Goal: Information Seeking & Learning: Learn about a topic

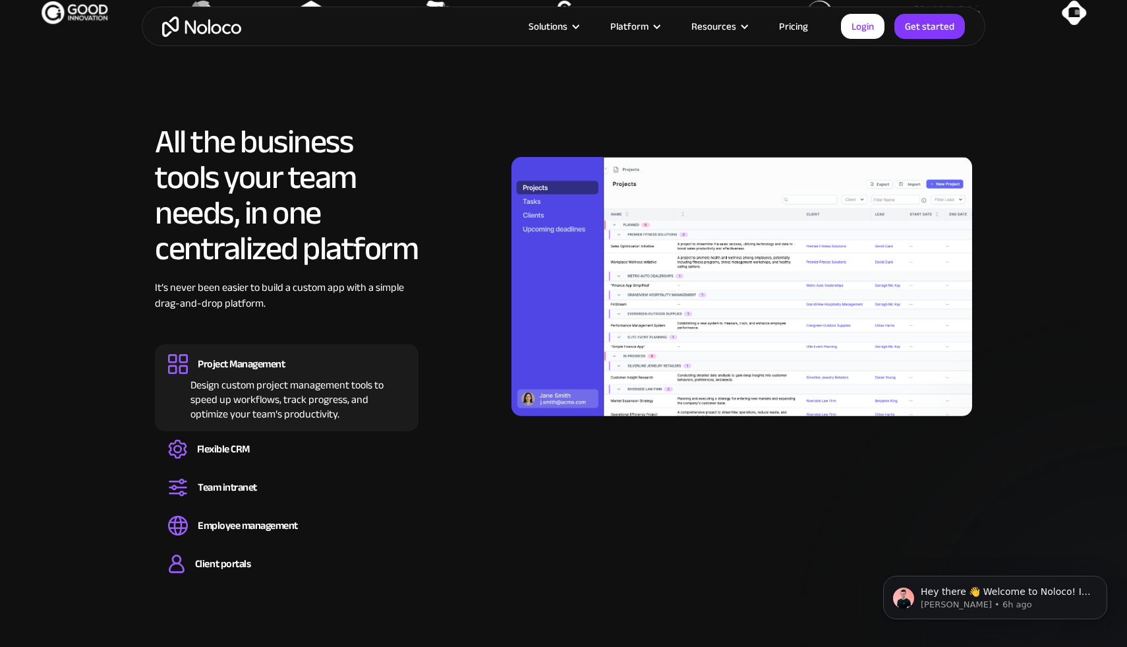
scroll to position [1180, 0]
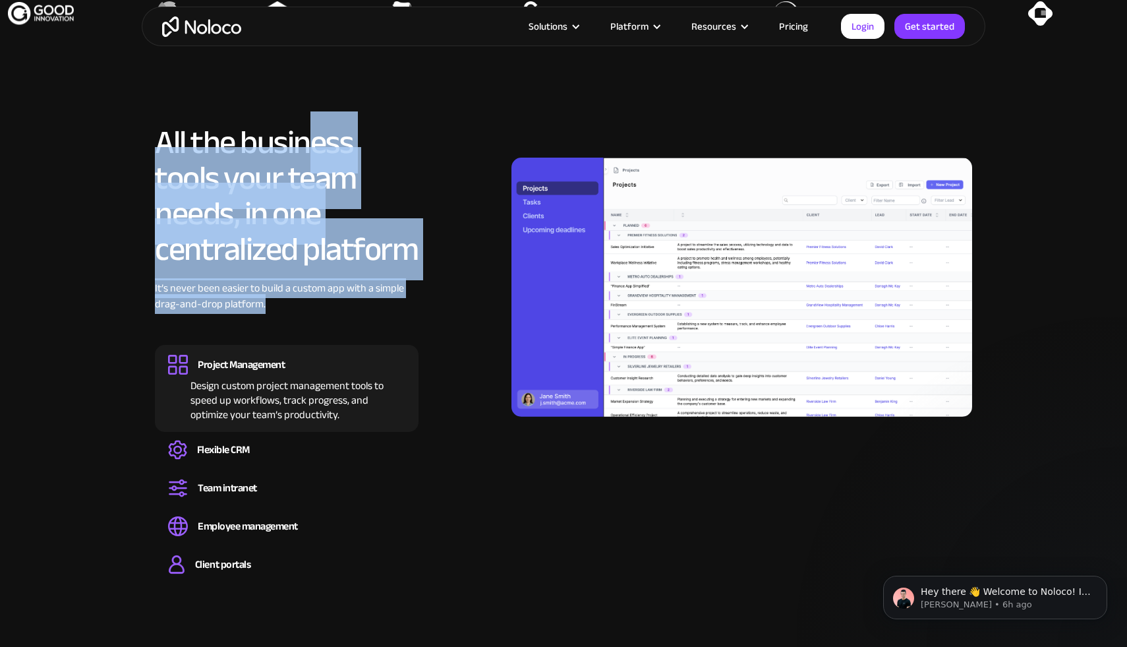
drag, startPoint x: 318, startPoint y: 144, endPoint x: 318, endPoint y: 303, distance: 158.9
click at [318, 303] on div "All the business tools your team needs, in one centralized platform It’s never …" at bounding box center [287, 355] width 264 height 461
click at [318, 305] on div "It’s never been easier to build a custom app with a simple drag-and-drop platfo…" at bounding box center [287, 305] width 264 height 51
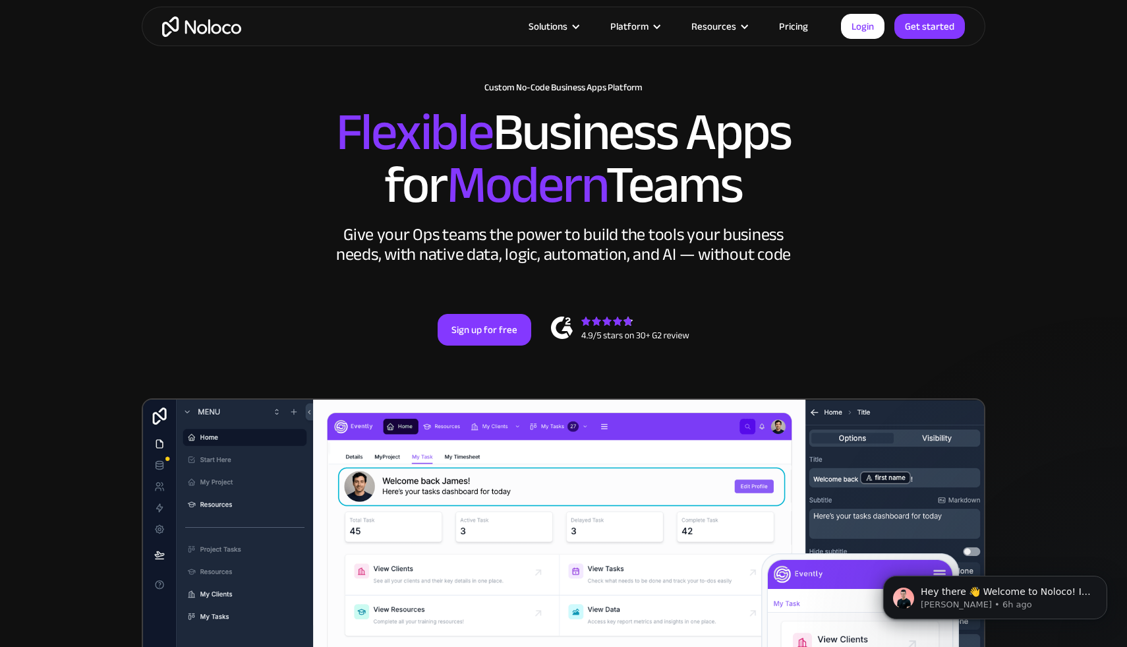
scroll to position [0, 0]
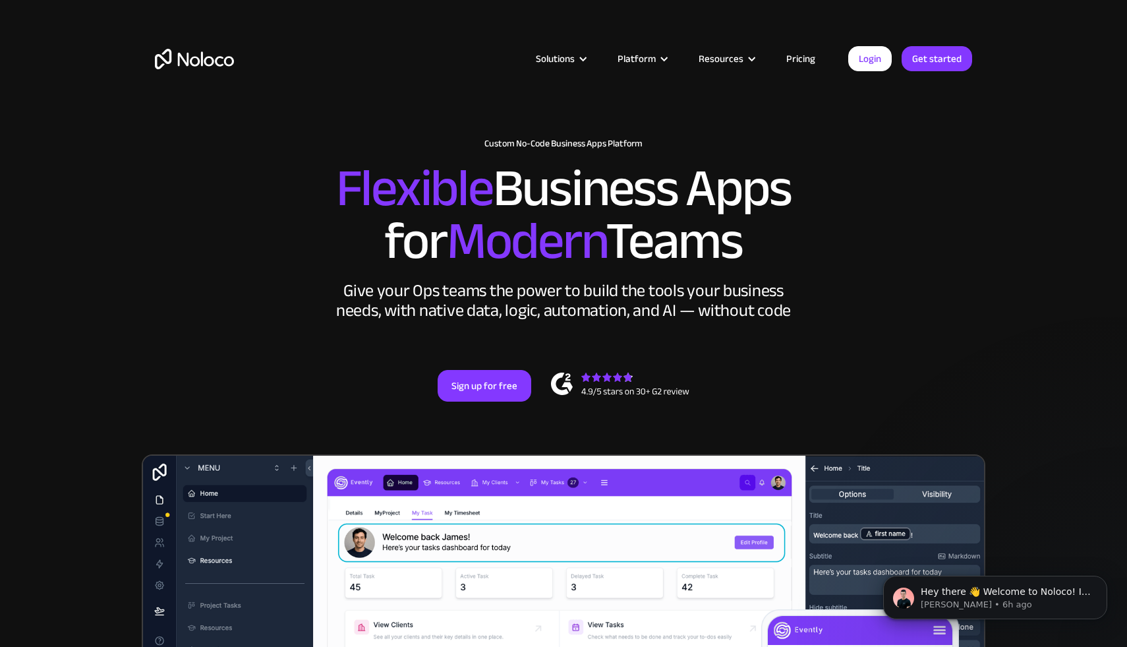
click at [917, 272] on div "New: Connect Noloco to Stripe Custom No-Code Business Apps Platform Flexible Bu…" at bounding box center [564, 270] width 844 height 342
click at [944, 229] on h2 "Flexible Business Apps for Modern Teams" at bounding box center [563, 214] width 817 height 105
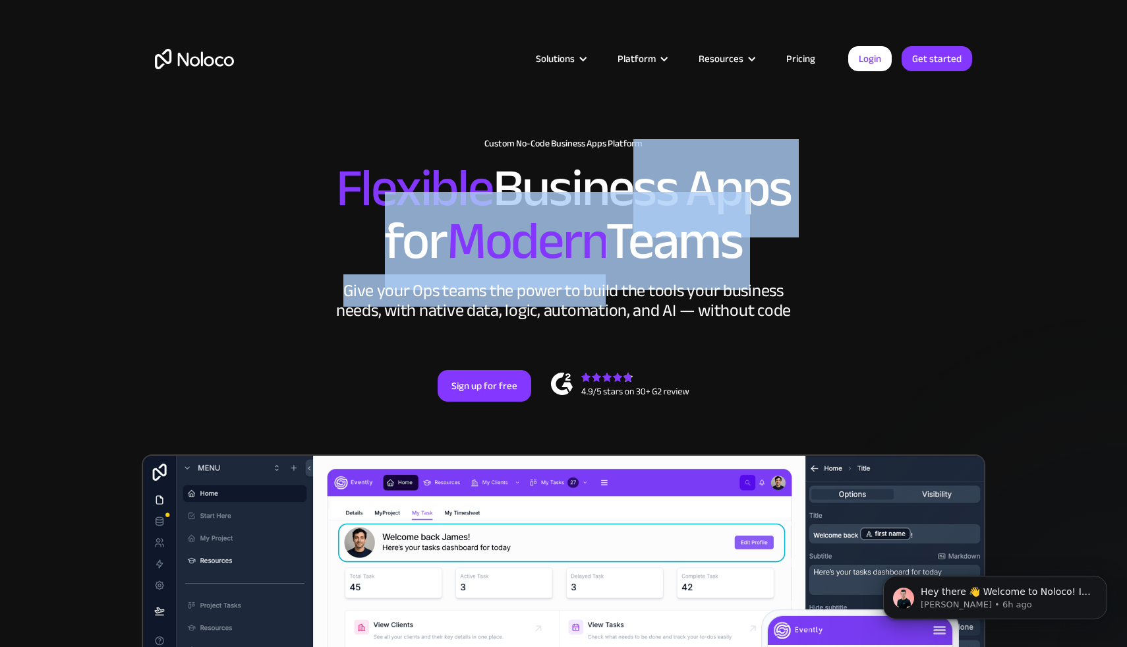
drag, startPoint x: 605, startPoint y: 183, endPoint x: 605, endPoint y: 296, distance: 112.7
click at [605, 295] on div "New: Connect Noloco to Stripe Custom No-Code Business Apps Platform Flexible Bu…" at bounding box center [564, 270] width 844 height 342
click at [605, 296] on div "Give your Ops teams the power to build the tools your business needs, with nati…" at bounding box center [563, 301] width 461 height 40
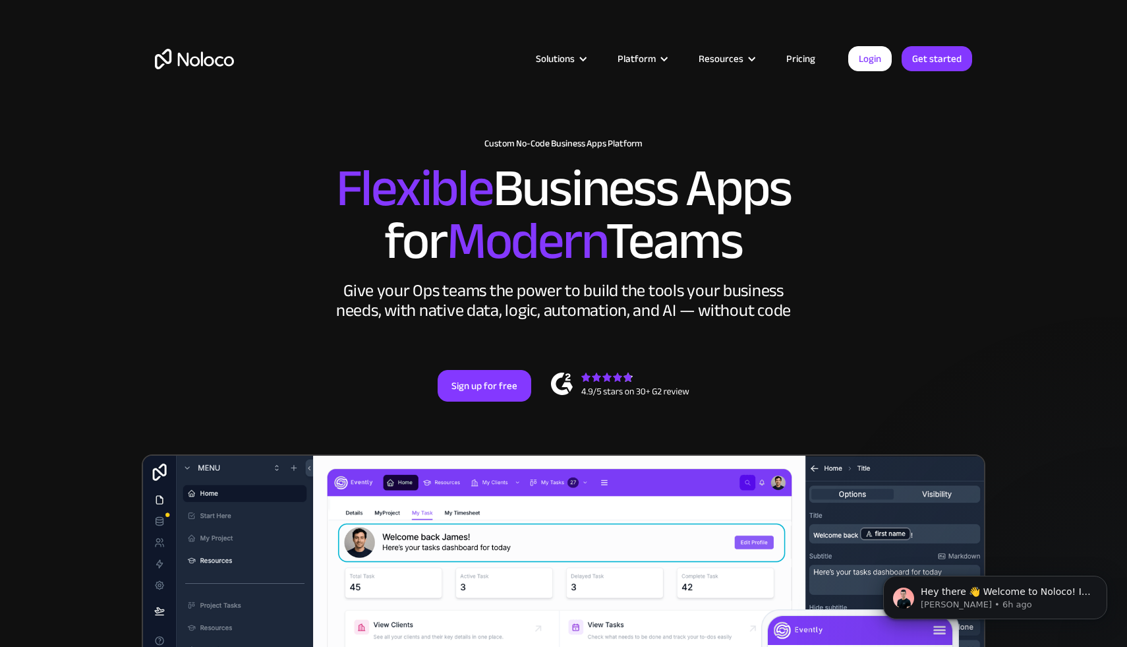
click at [564, 171] on h2 "Flexible Business Apps for Modern Teams" at bounding box center [563, 214] width 817 height 105
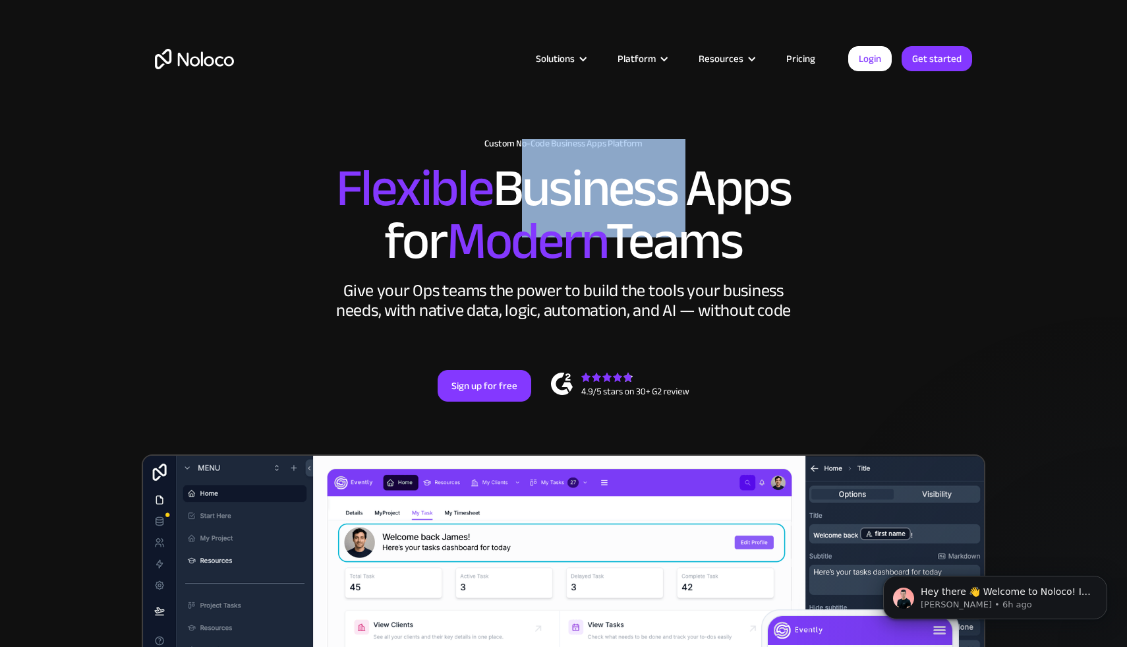
click at [564, 171] on h2 "Flexible Business Apps for Modern Teams" at bounding box center [563, 214] width 817 height 105
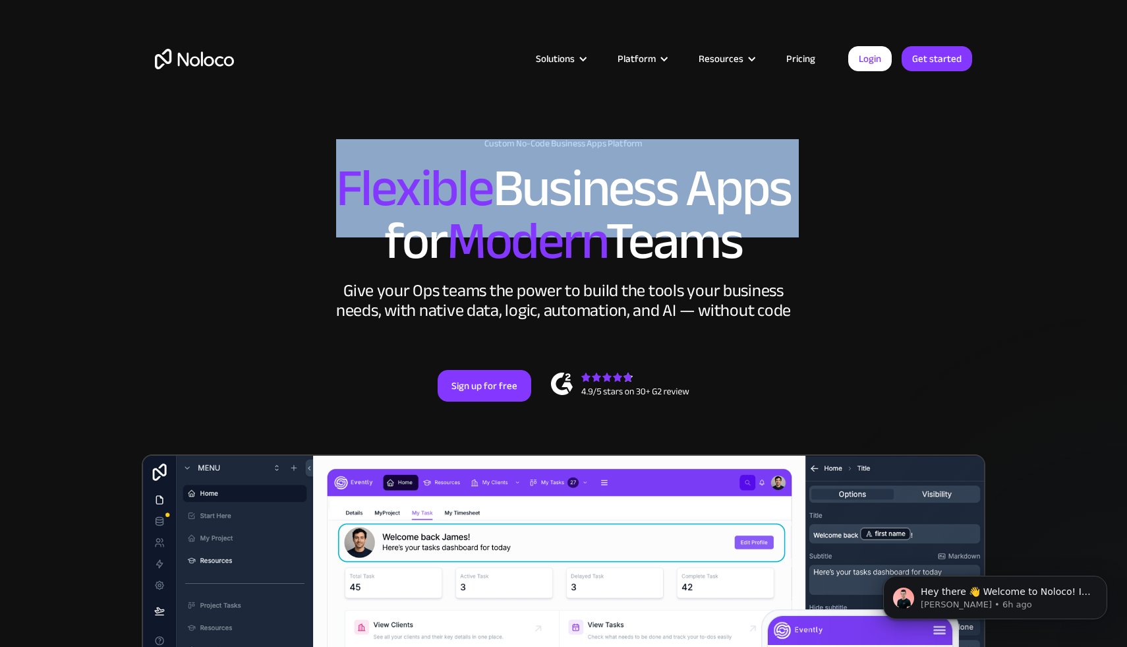
click at [564, 171] on h2 "Flexible Business Apps for Modern Teams" at bounding box center [563, 214] width 817 height 105
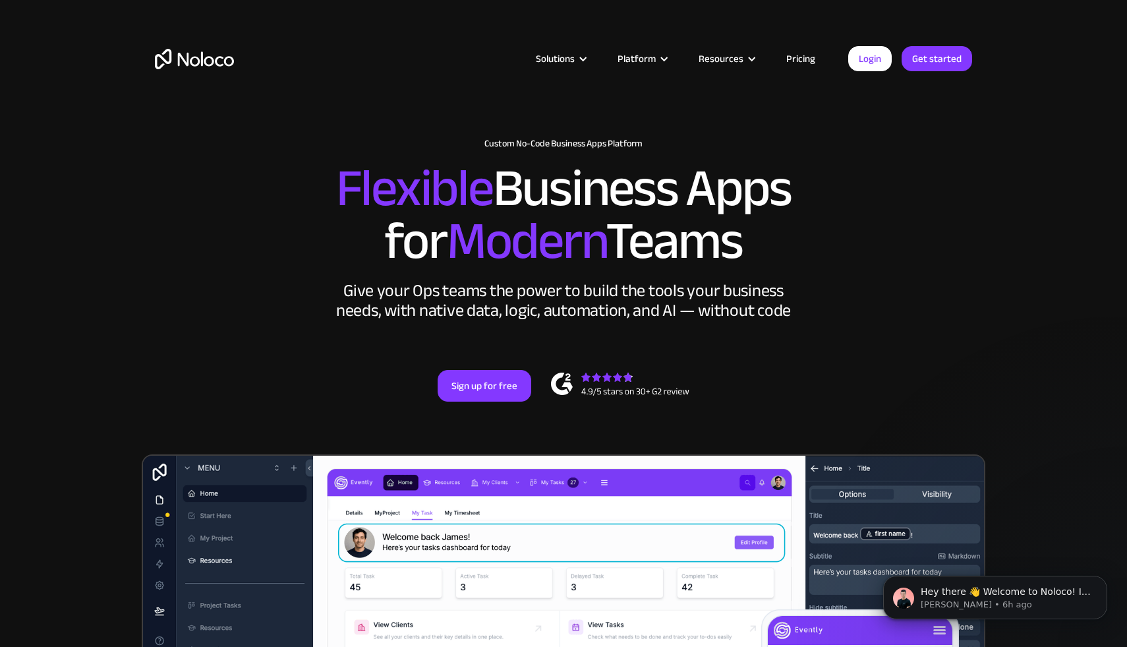
click at [560, 249] on span "Modern" at bounding box center [526, 241] width 159 height 98
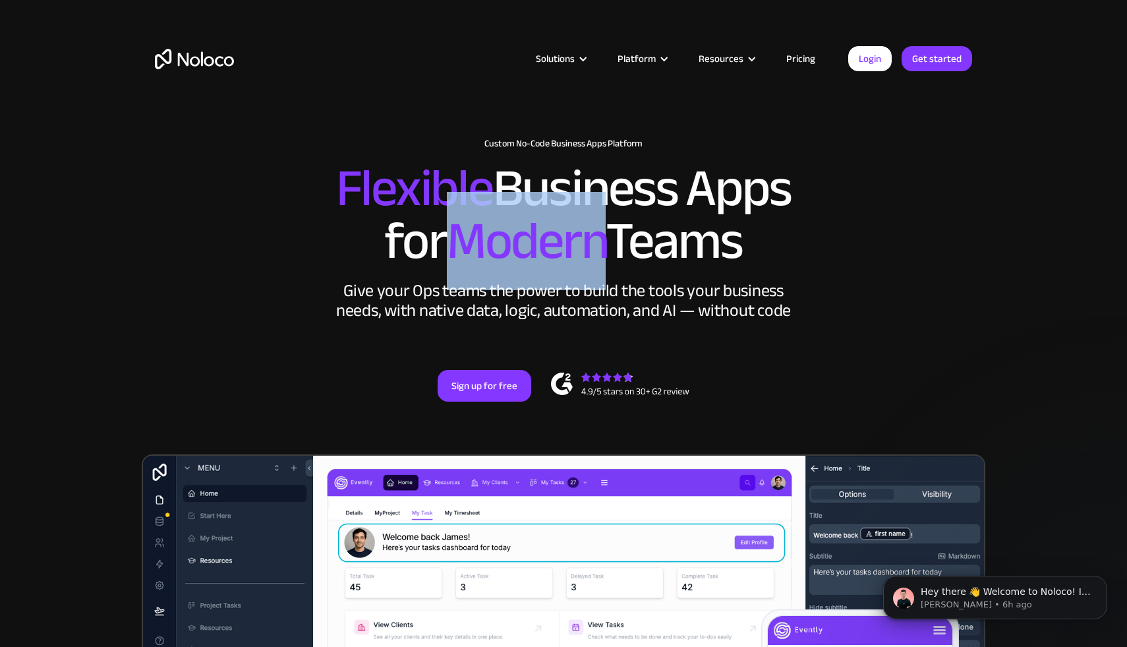
click at [560, 249] on span "Modern" at bounding box center [526, 241] width 159 height 98
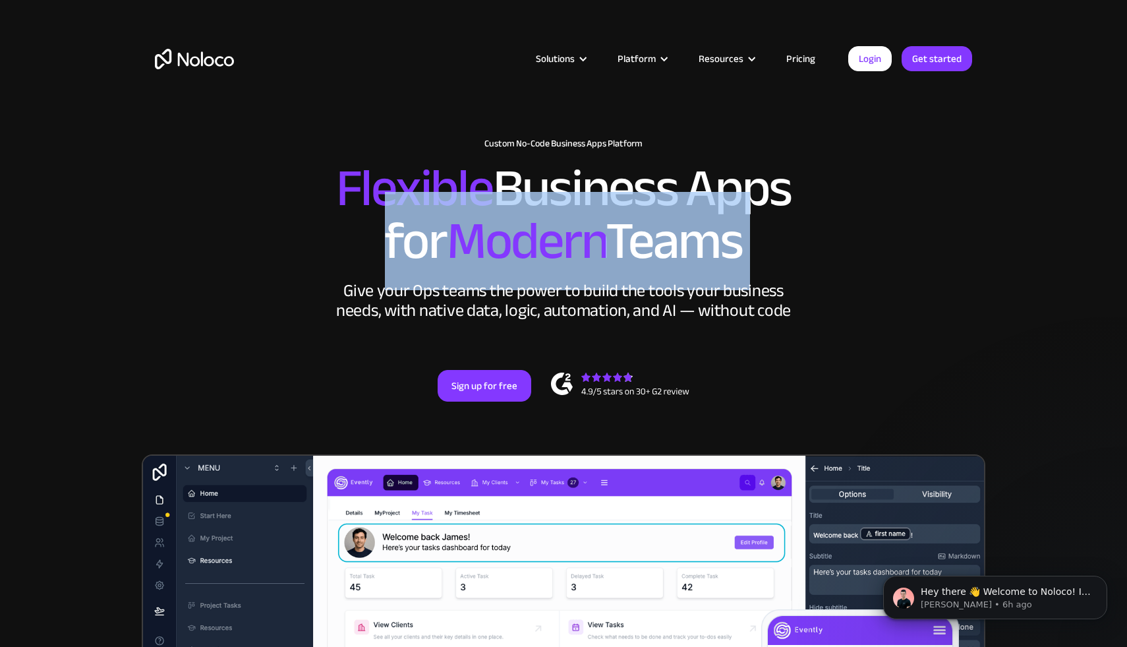
click at [560, 249] on span "Modern" at bounding box center [526, 241] width 159 height 98
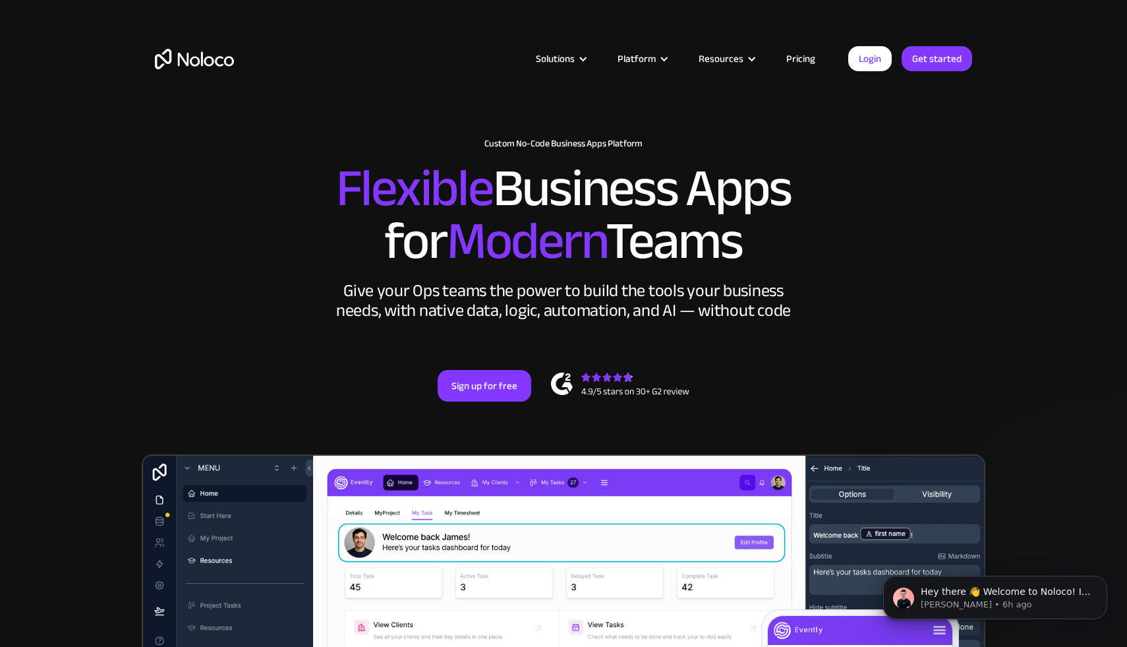
click at [559, 281] on div "Give your Ops teams the power to build the tools your business needs, with nati…" at bounding box center [563, 301] width 461 height 40
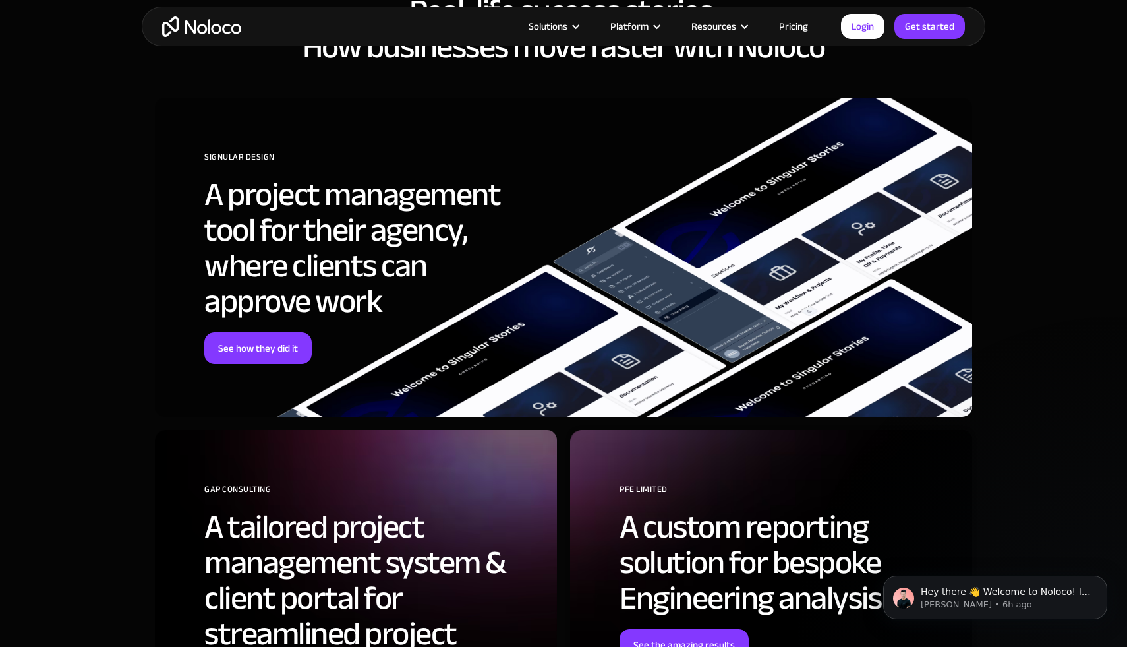
scroll to position [5068, 0]
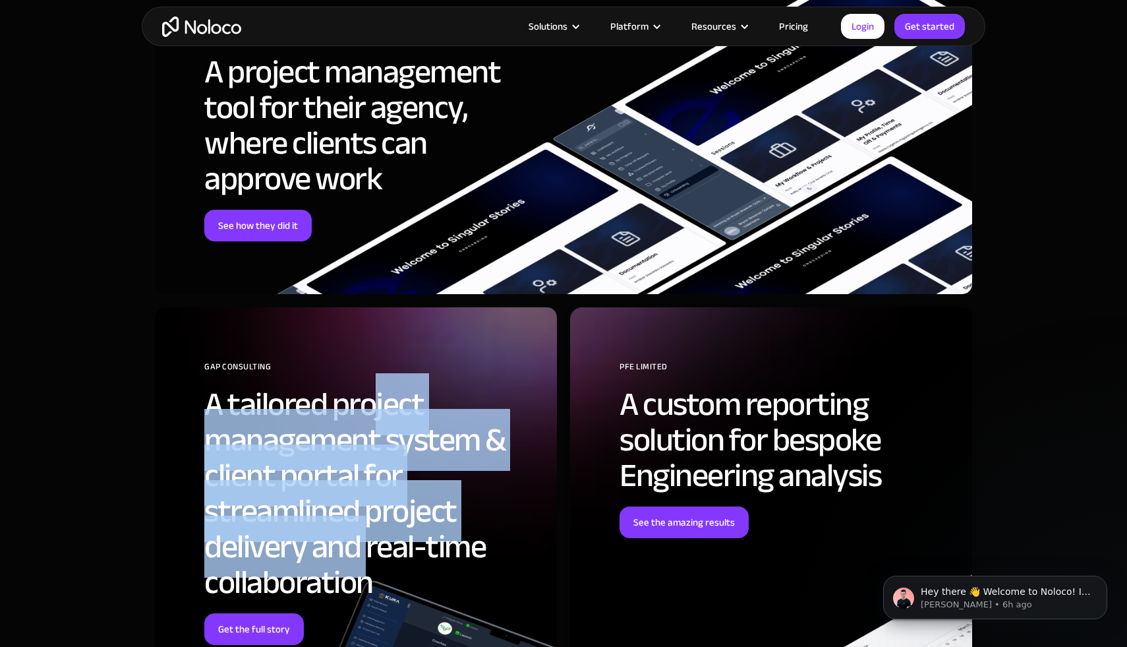
drag, startPoint x: 370, startPoint y: 390, endPoint x: 369, endPoint y: 559, distance: 169.4
click at [369, 559] on h2 "A tailored project management system & client portal for streamlined project de…" at bounding box center [370, 493] width 333 height 214
click at [369, 560] on h2 "A tailored project management system & client portal for streamlined project de…" at bounding box center [370, 493] width 333 height 214
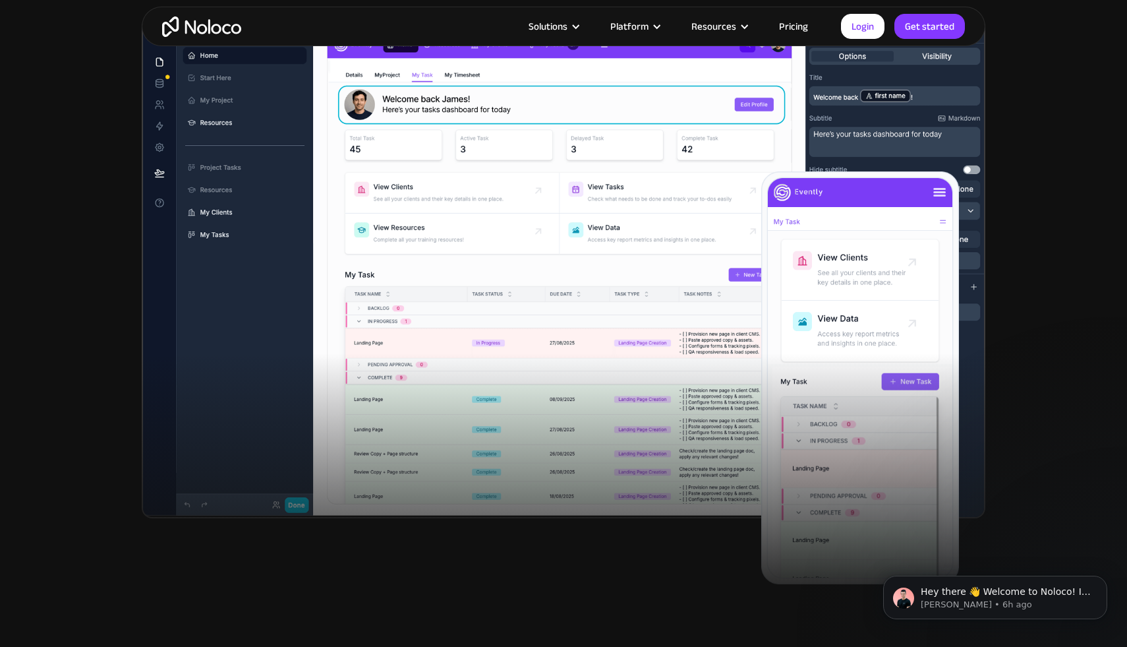
scroll to position [0, 0]
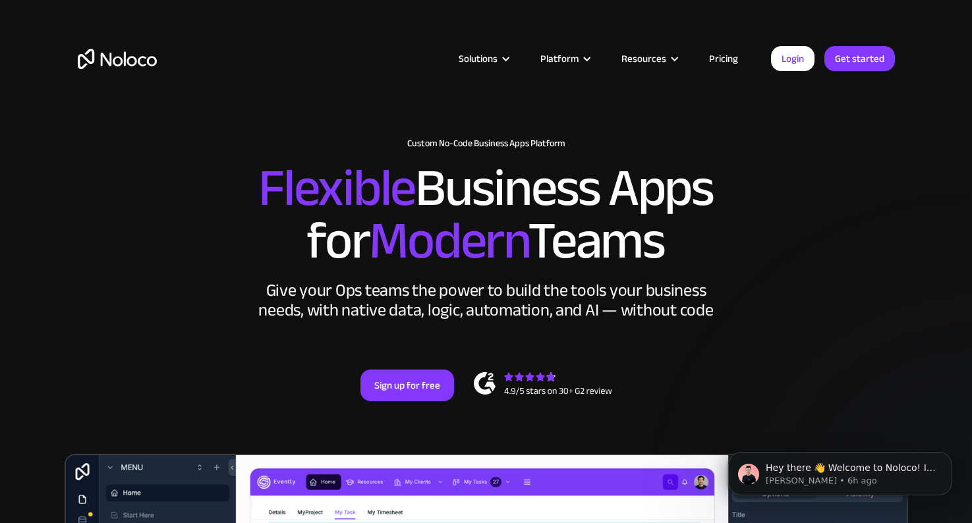
click at [803, 218] on h2 "Flexible Business Apps for Modern Teams" at bounding box center [486, 214] width 817 height 105
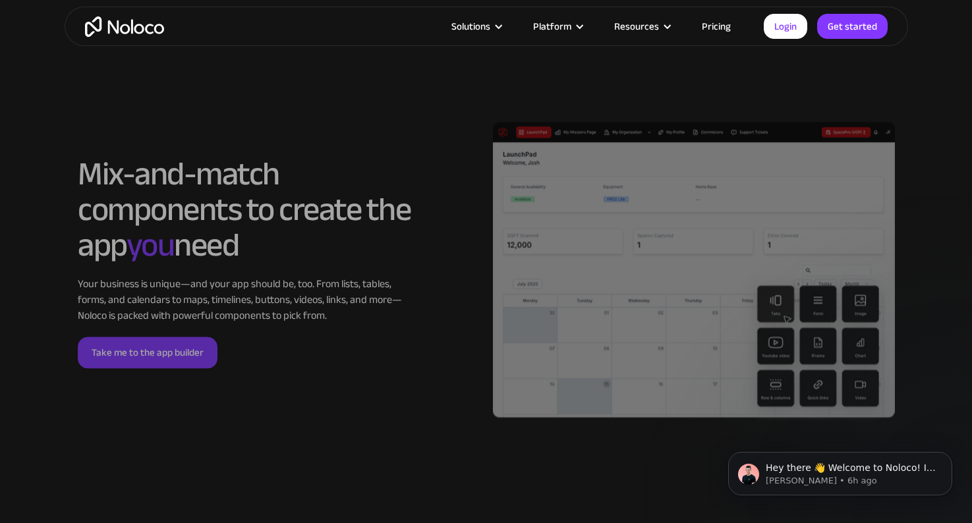
scroll to position [2908, 0]
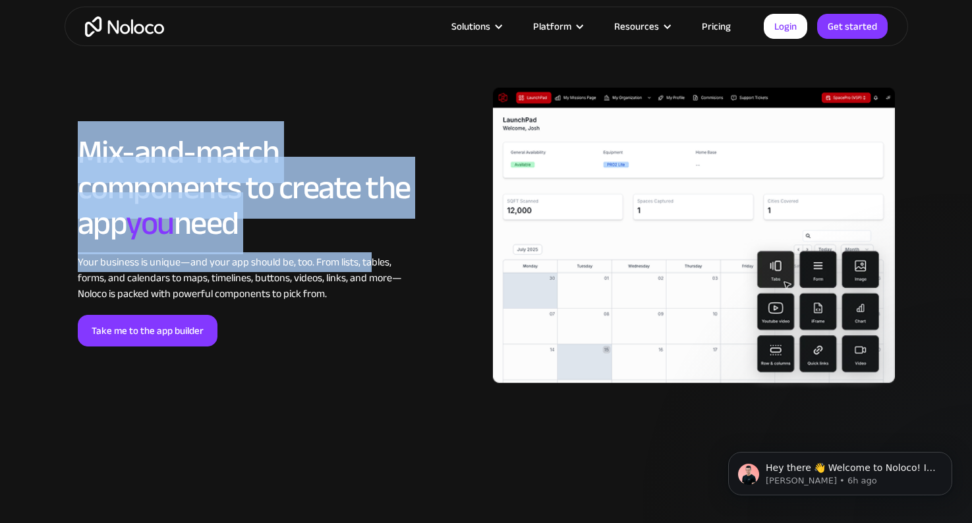
drag, startPoint x: 366, startPoint y: 130, endPoint x: 366, endPoint y: 270, distance: 139.7
click at [366, 270] on div "LOREM IPSUM Mix-and-match components to create the app you need Your business i…" at bounding box center [486, 241] width 831 height 306
click at [366, 270] on div "Your business is unique—and your app should be, too. From lists, tables, forms,…" at bounding box center [244, 277] width 333 height 47
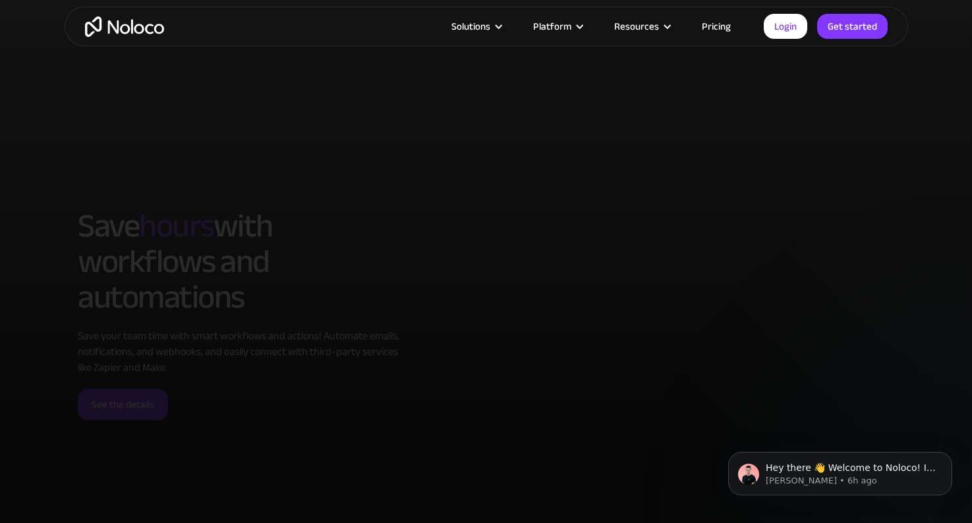
scroll to position [3774, 0]
